Goal: Check status: Check status

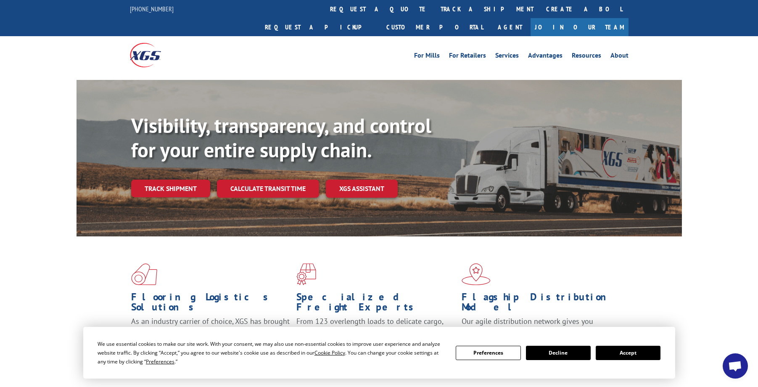
click at [434, 10] on link "track a shipment" at bounding box center [487, 9] width 106 height 18
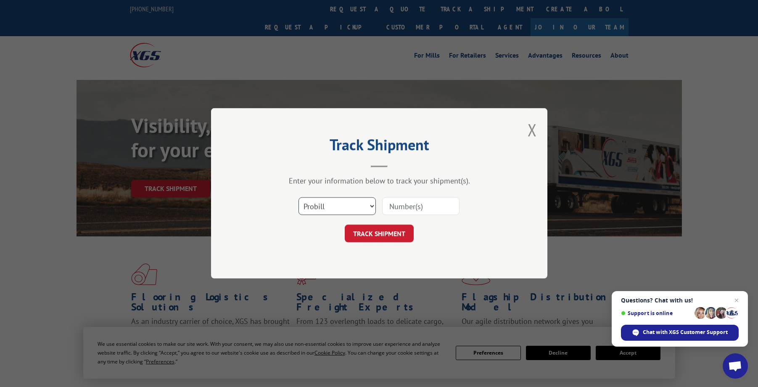
click at [327, 207] on select "Select category... Probill BOL PO" at bounding box center [336, 207] width 77 height 18
select select "bol"
click at [298, 198] on select "Select category... Probill BOL PO" at bounding box center [336, 207] width 77 height 18
click at [407, 204] on input at bounding box center [420, 207] width 77 height 18
paste input "362276"
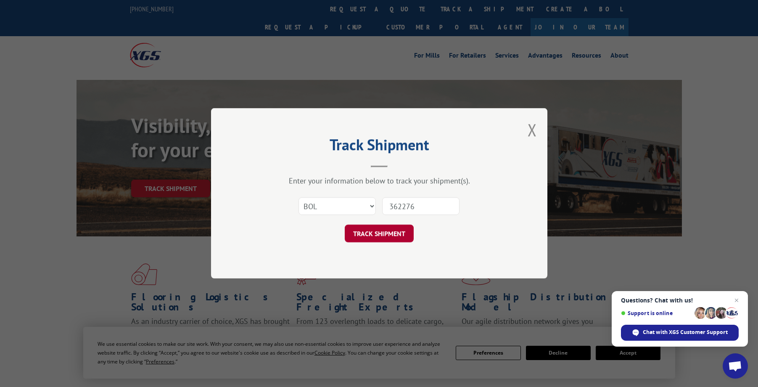
type input "362276"
click at [372, 235] on button "TRACK SHIPMENT" at bounding box center [379, 234] width 69 height 18
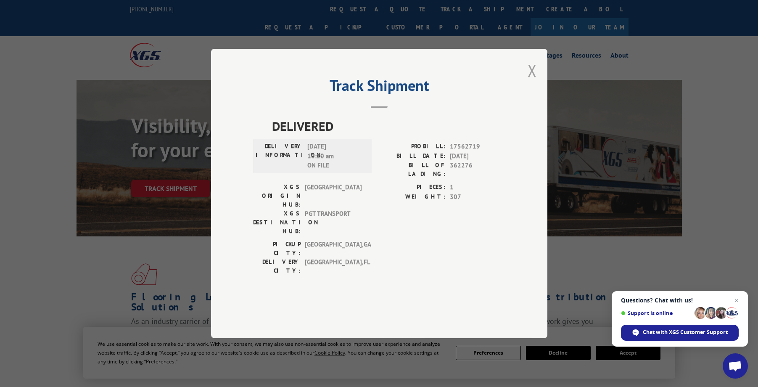
click at [531, 82] on button "Close modal" at bounding box center [532, 70] width 9 height 22
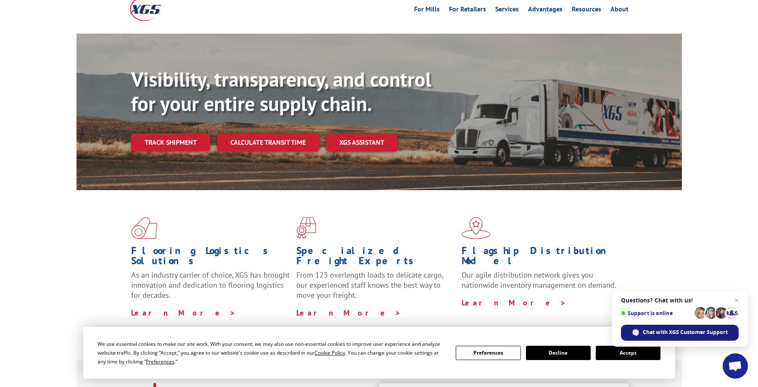
scroll to position [126, 0]
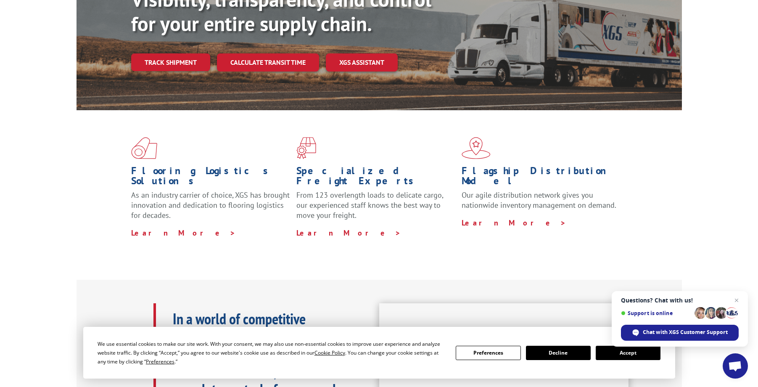
drag, startPoint x: 736, startPoint y: 302, endPoint x: 716, endPoint y: 323, distance: 29.2
click at [735, 303] on span "Open chat" at bounding box center [736, 300] width 10 height 10
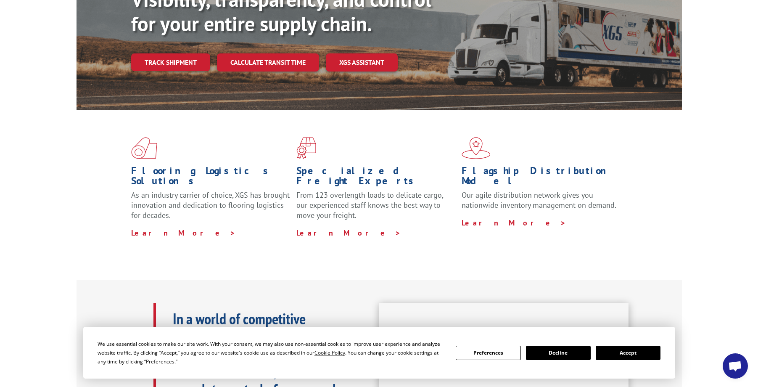
click at [626, 352] on button "Accept" at bounding box center [628, 353] width 65 height 14
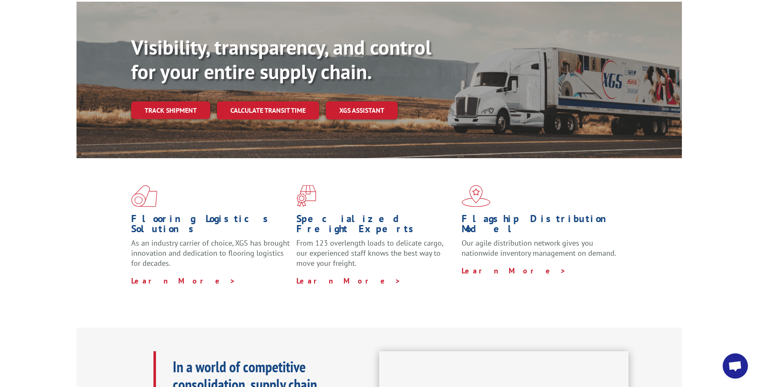
scroll to position [0, 0]
